Goal: Task Accomplishment & Management: Manage account settings

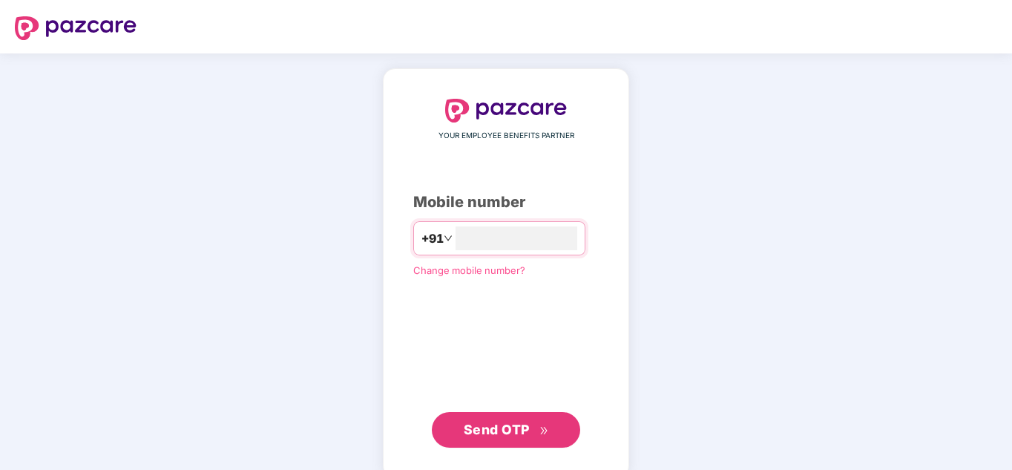
type input "**********"
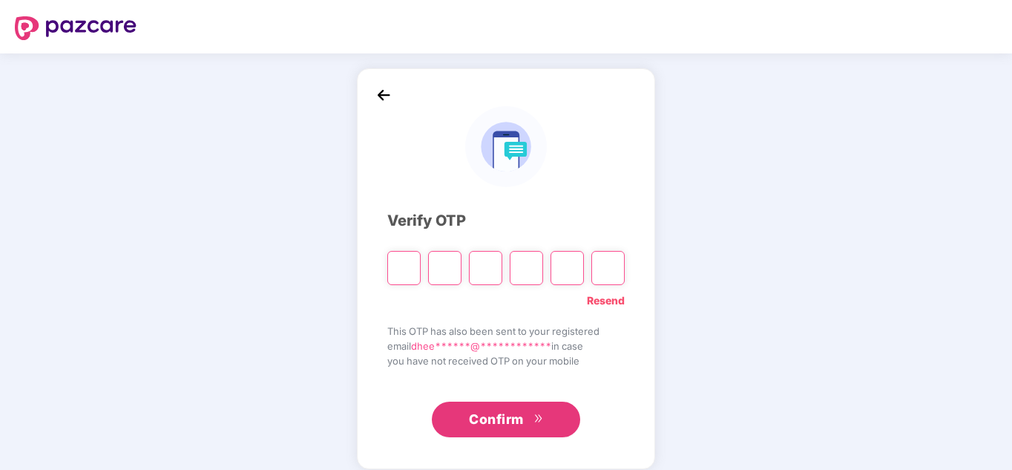
type input "*"
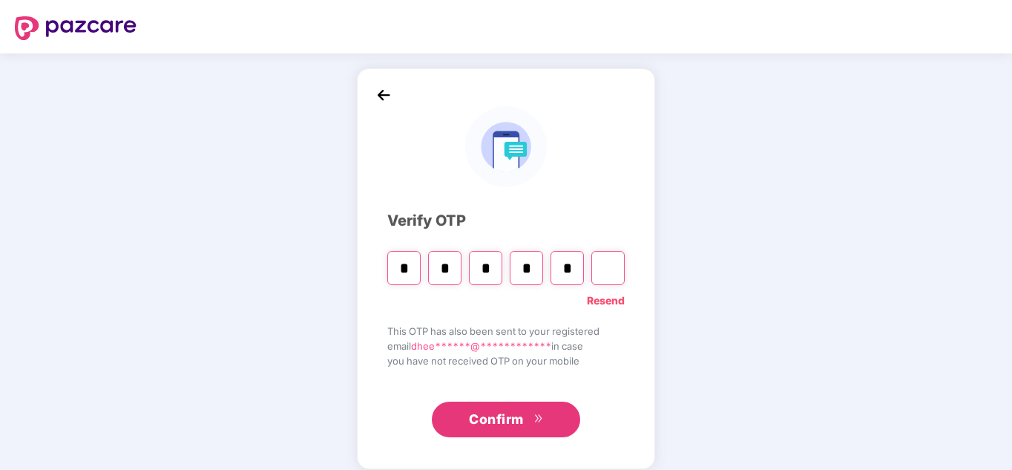
type input "*"
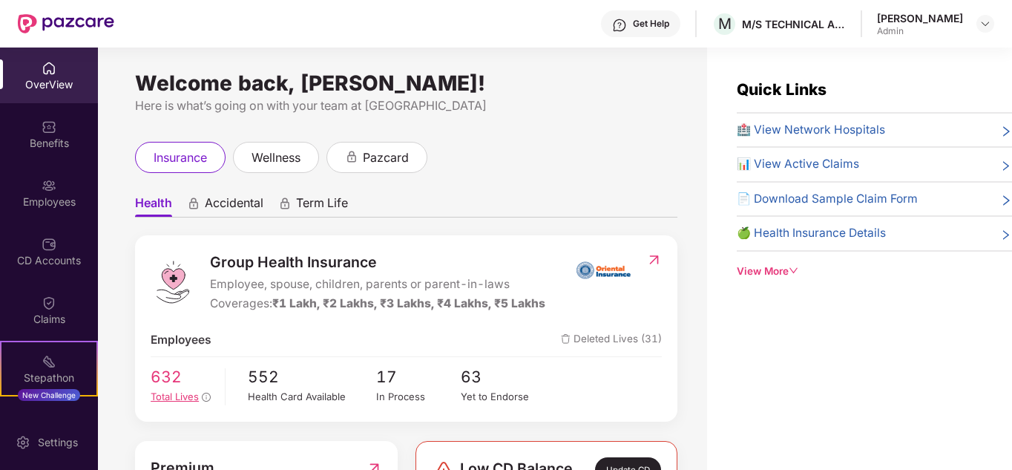
click at [168, 397] on span "Total Lives" at bounding box center [175, 396] width 48 height 12
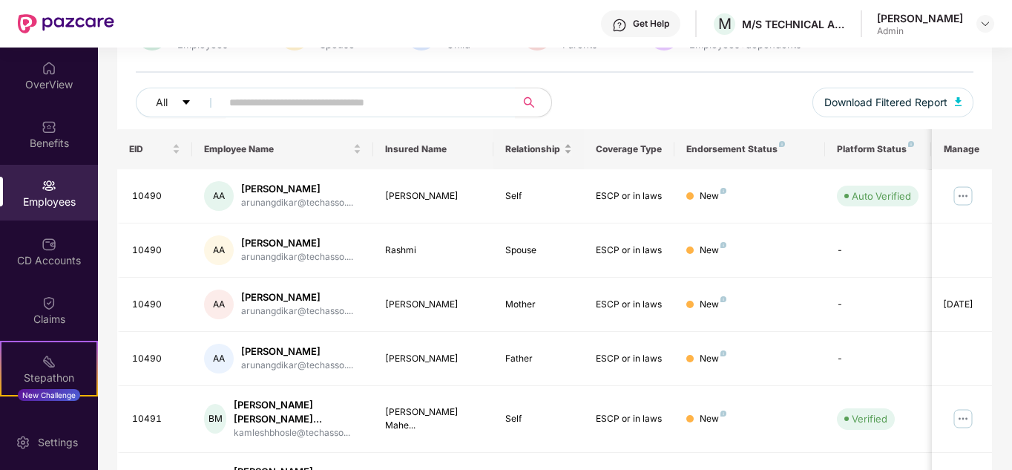
scroll to position [223, 0]
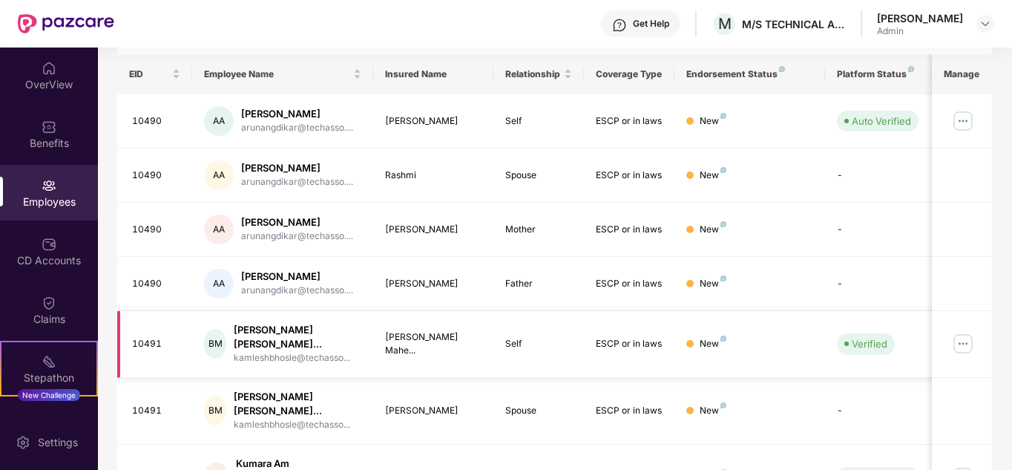
click at [964, 346] on img at bounding box center [963, 344] width 24 height 24
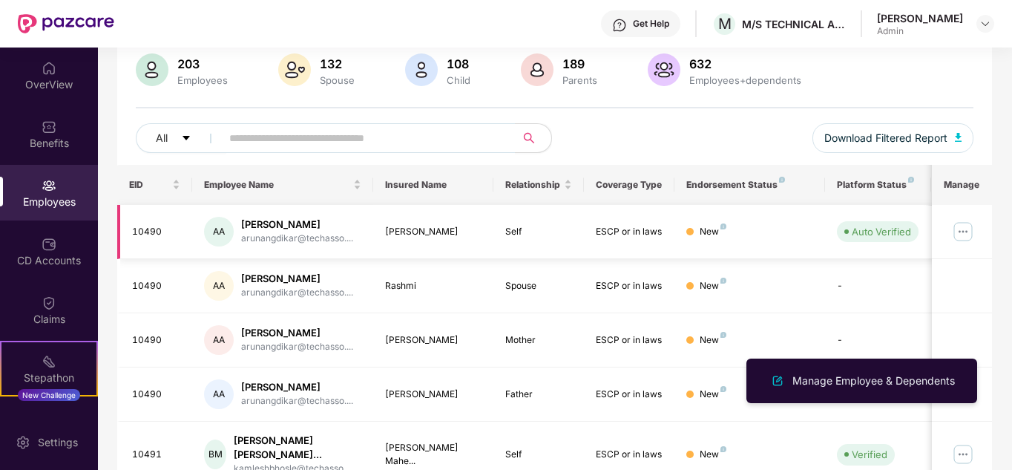
scroll to position [297, 0]
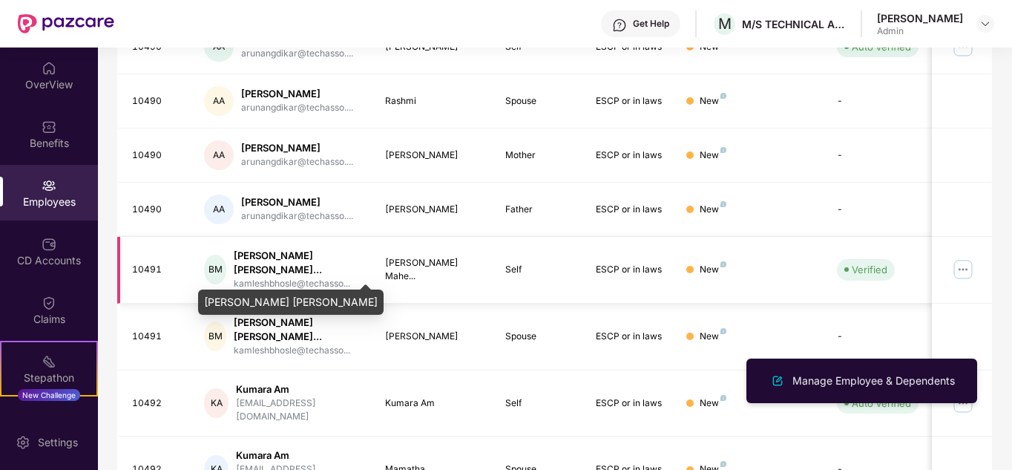
click at [262, 253] on div "[PERSON_NAME] [PERSON_NAME]..." at bounding box center [298, 263] width 128 height 28
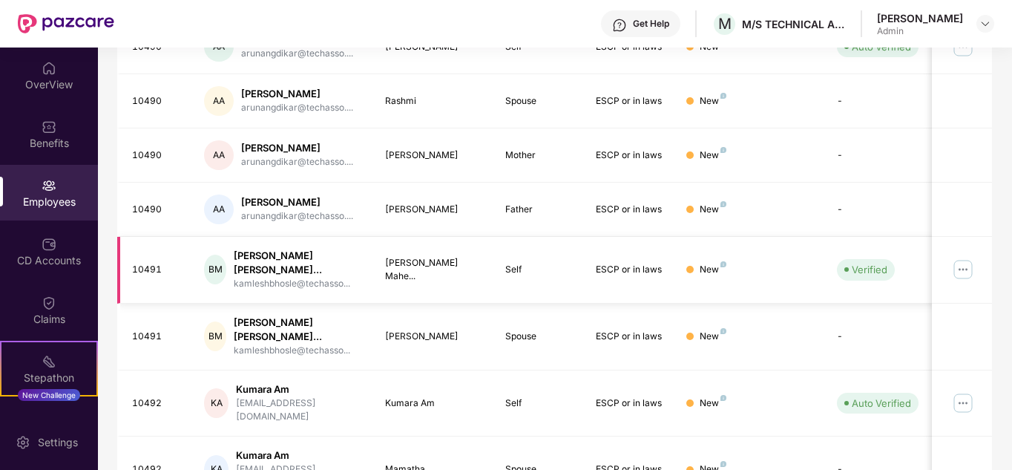
click at [214, 265] on div "BM" at bounding box center [215, 269] width 22 height 30
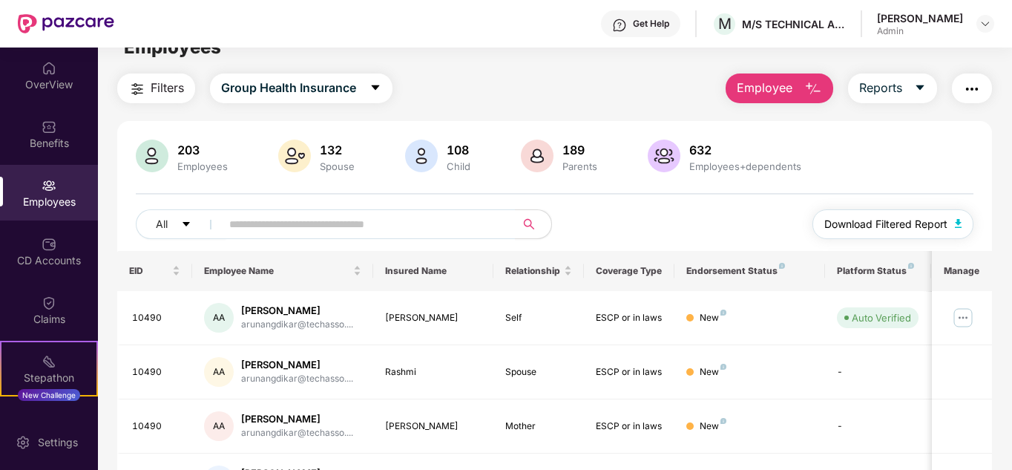
scroll to position [0, 0]
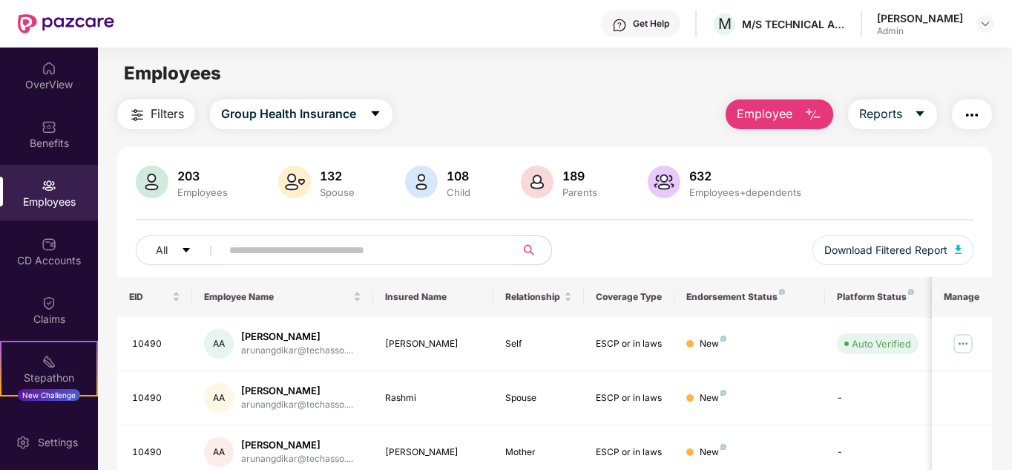
click at [972, 116] on img "button" at bounding box center [972, 115] width 18 height 18
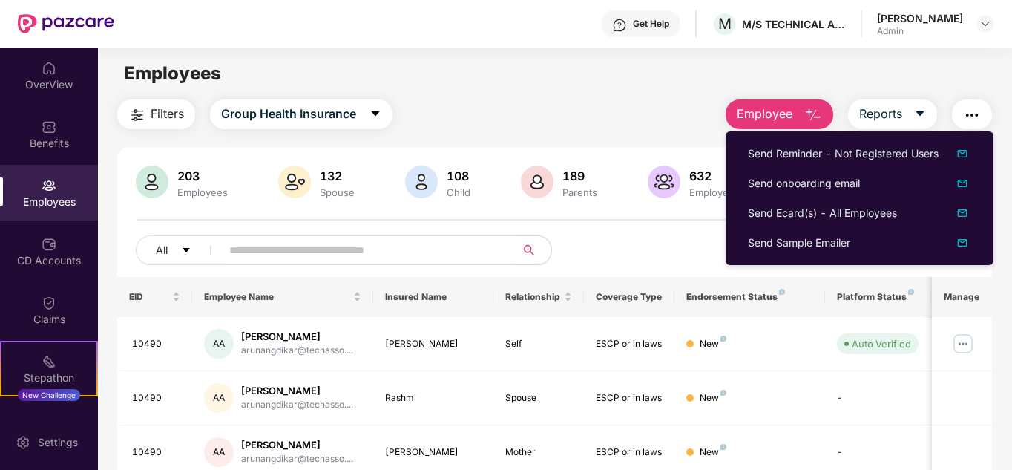
click at [688, 90] on main "Employees Filters Group Health Insurance Employee Reports 203 Employees 132 Spo…" at bounding box center [554, 282] width 913 height 470
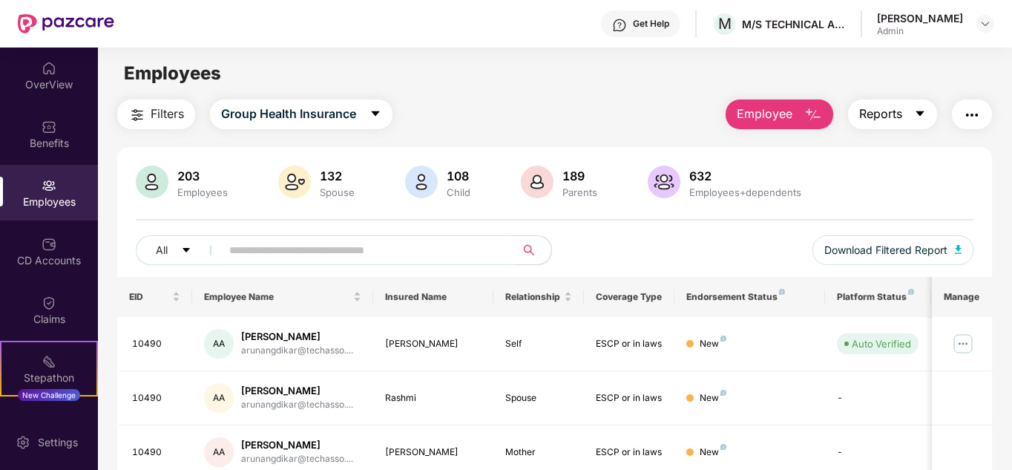
click at [918, 114] on icon "caret-down" at bounding box center [920, 114] width 12 height 12
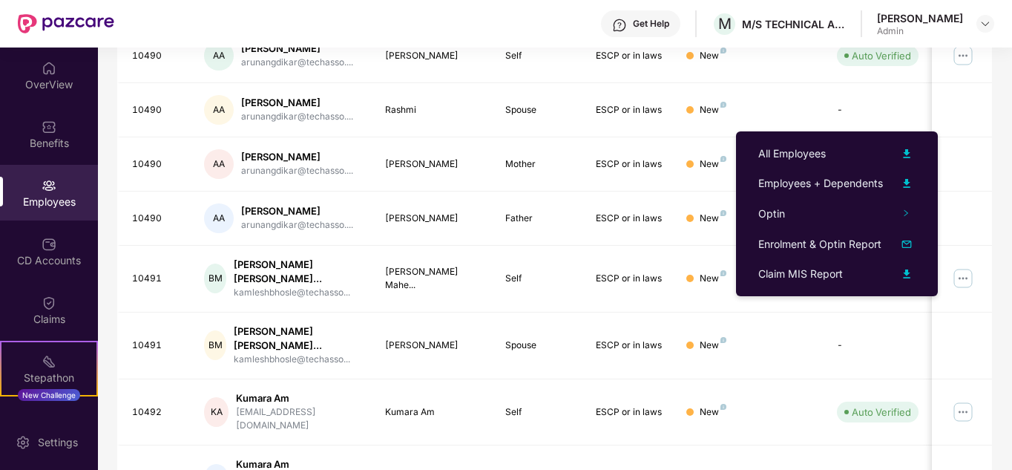
scroll to position [297, 0]
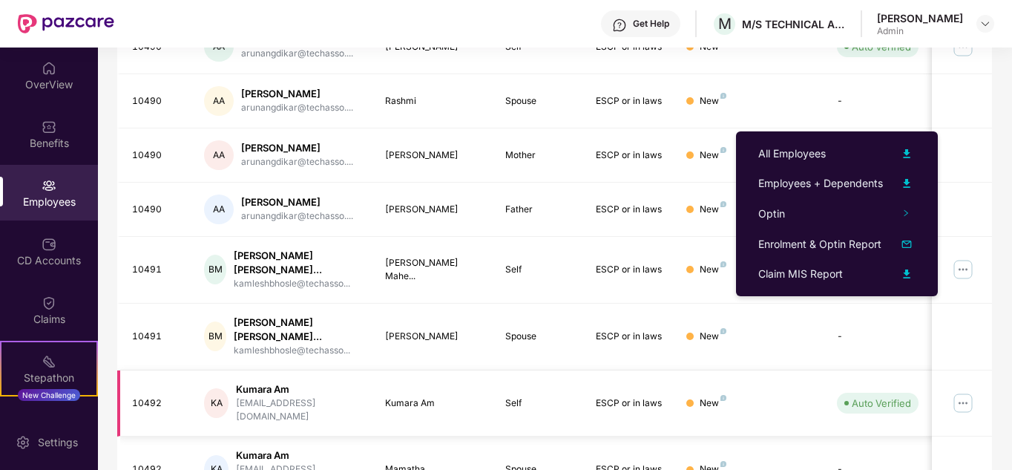
click at [965, 399] on img at bounding box center [963, 403] width 24 height 24
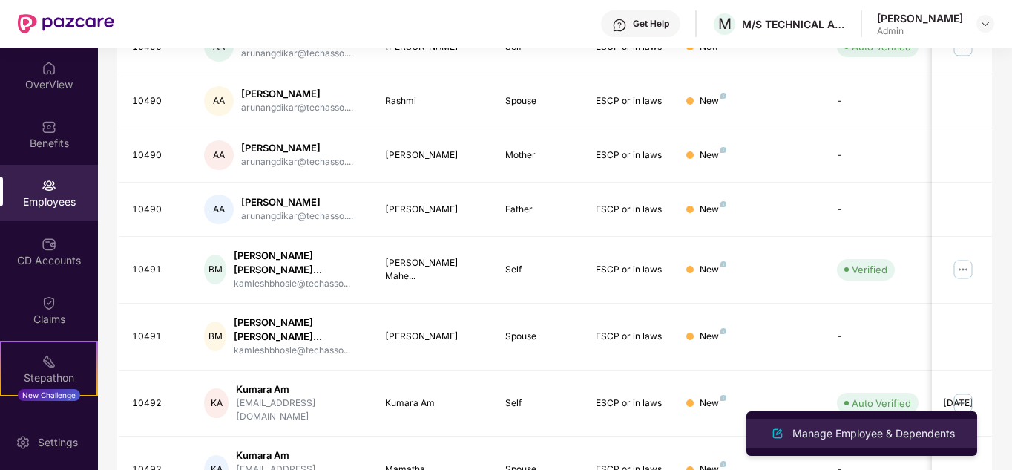
click at [904, 435] on div "Manage Employee & Dependents" at bounding box center [873, 433] width 168 height 16
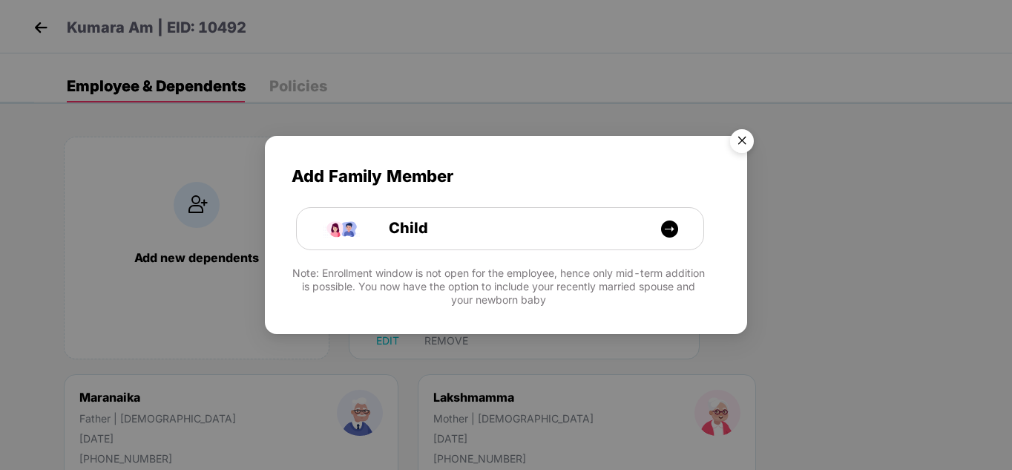
click at [740, 141] on img "Close" at bounding box center [742, 143] width 42 height 42
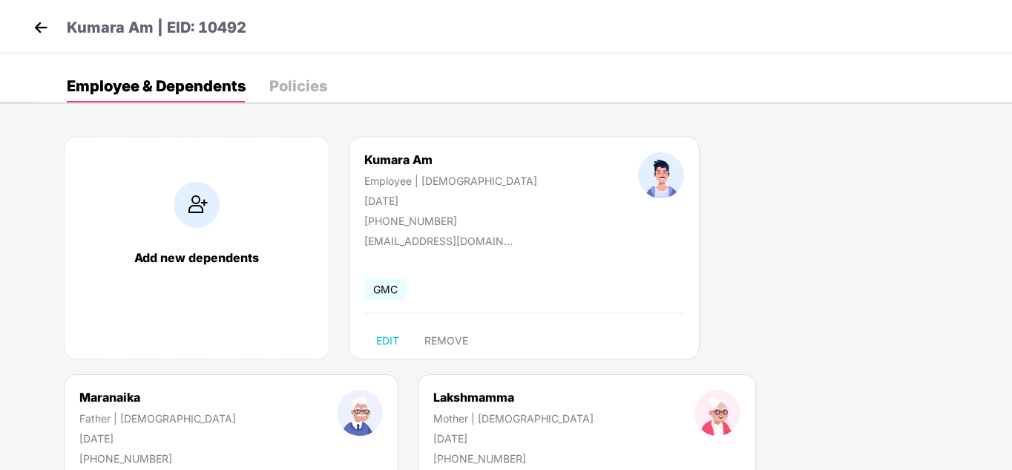
click at [44, 27] on img at bounding box center [41, 27] width 22 height 22
